Goal: Transaction & Acquisition: Purchase product/service

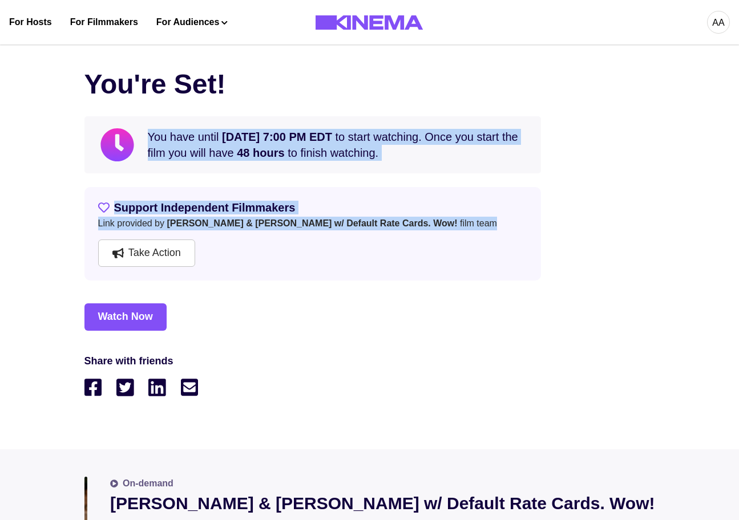
drag, startPoint x: 445, startPoint y: 275, endPoint x: 19, endPoint y: 178, distance: 437.5
click at [19, 177] on div "You're Set! You have until [DATE] 7:00 PM EDT to start watching. Once you start…" at bounding box center [369, 243] width 739 height 413
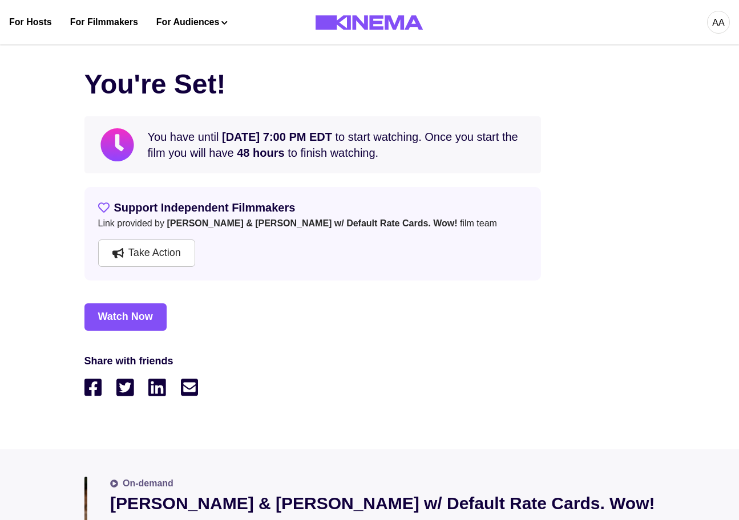
click at [515, 329] on div "Watch Now" at bounding box center [369, 316] width 570 height 27
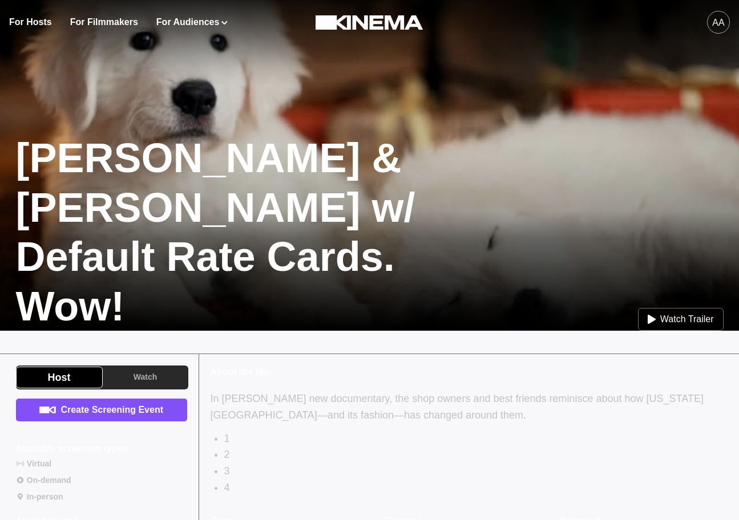
scroll to position [103, 0]
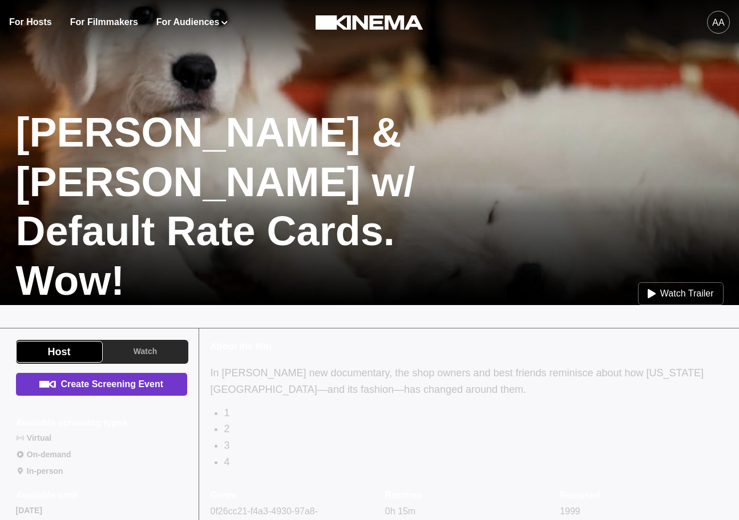
click at [100, 390] on link "Create Screening Event" at bounding box center [101, 384] width 171 height 23
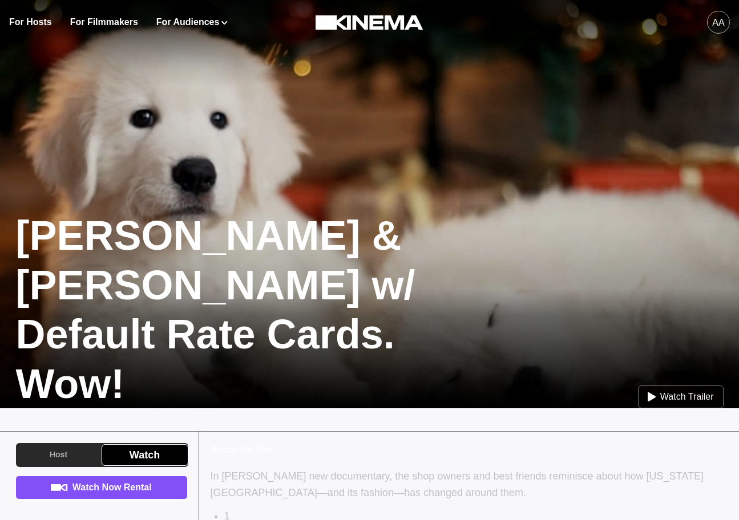
scroll to position [95, 0]
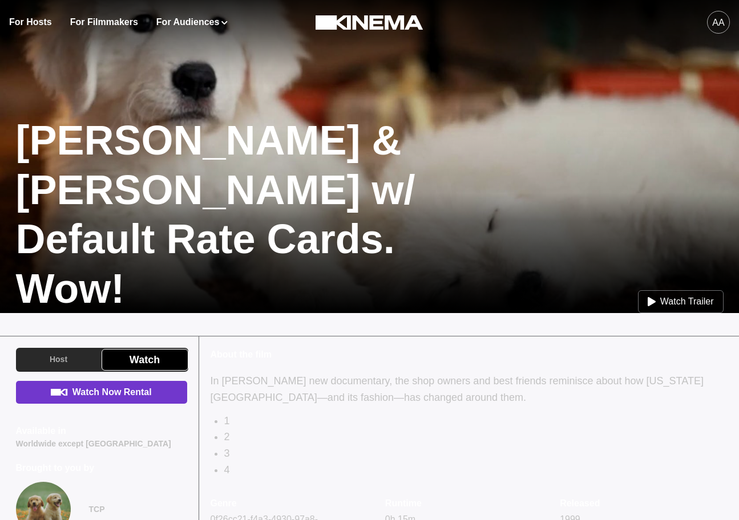
click at [140, 390] on link "Watch Now Rental" at bounding box center [101, 392] width 171 height 23
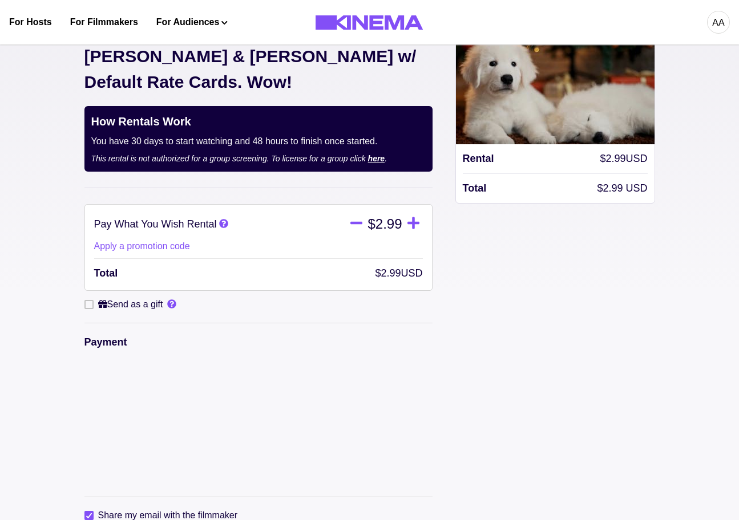
scroll to position [216, 0]
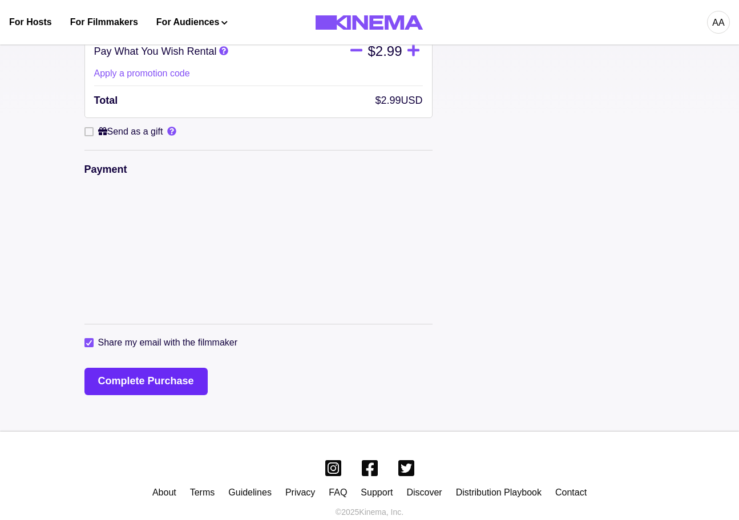
click at [112, 368] on button "Complete Purchase" at bounding box center [145, 381] width 123 height 27
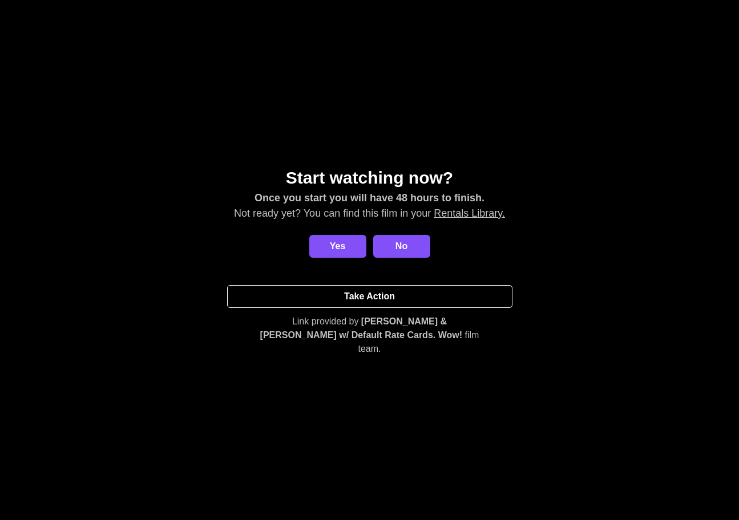
click at [370, 308] on link "Take Action" at bounding box center [369, 296] width 285 height 23
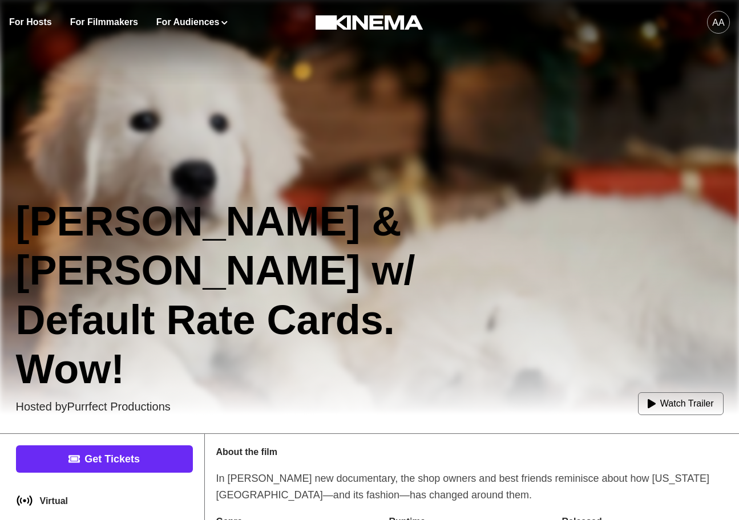
click at [128, 465] on link "Get Tickets" at bounding box center [104, 458] width 177 height 27
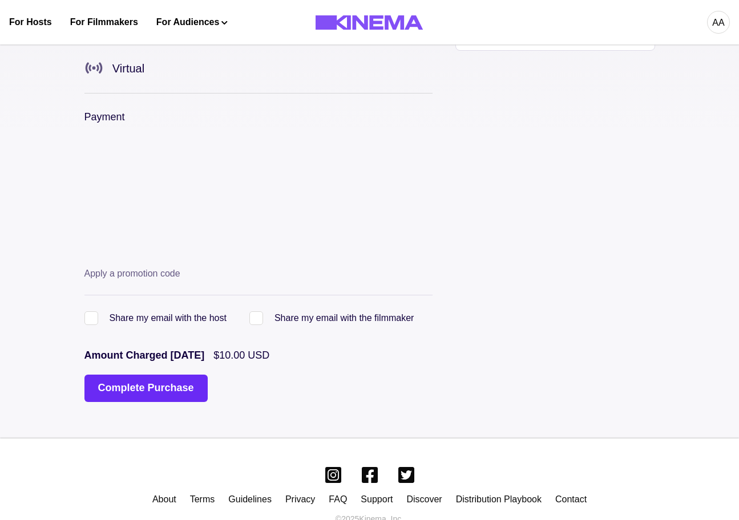
click at [103, 375] on button "Complete Purchase" at bounding box center [145, 388] width 123 height 27
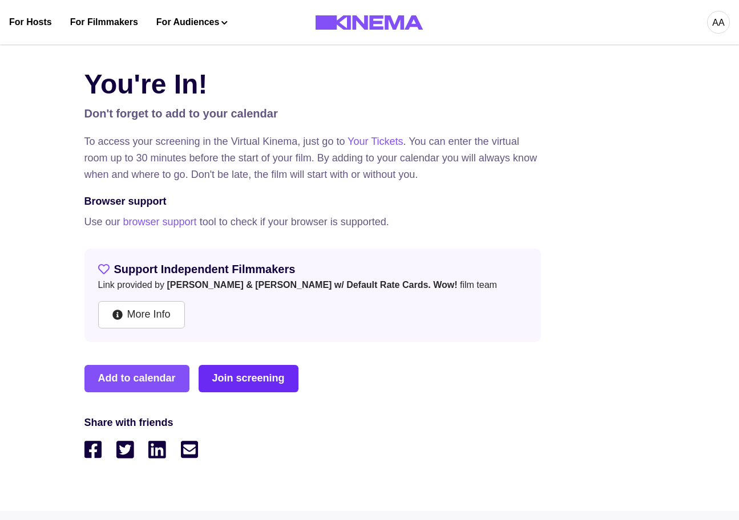
click at [254, 371] on link "Join screening" at bounding box center [248, 378] width 100 height 27
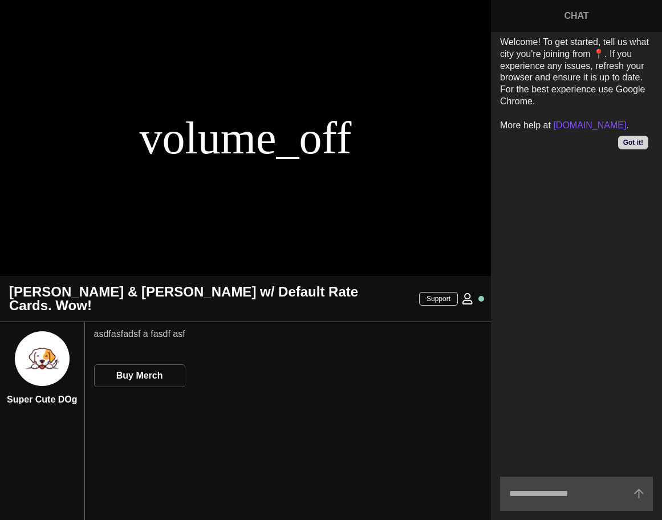
click at [202, 356] on div "Super Cute DOg asdfasfadsf a fasdf asf Buy Merch" at bounding box center [245, 421] width 491 height 198
click at [179, 364] on link "Buy Merch" at bounding box center [139, 375] width 91 height 23
